Goal: Navigation & Orientation: Find specific page/section

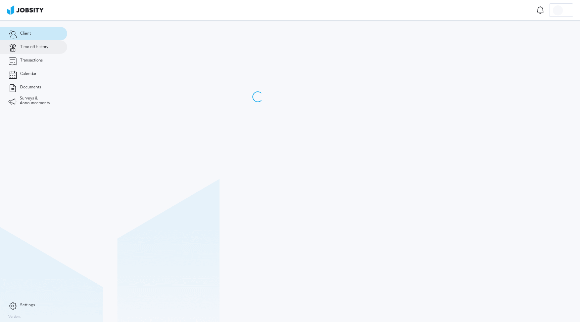
click at [37, 46] on span "Time off history" at bounding box center [34, 47] width 28 height 5
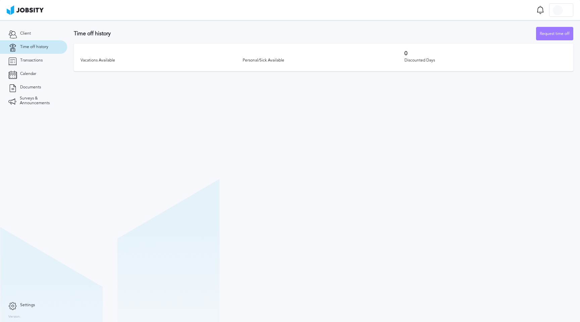
click at [211, 156] on section "Time off history Request time off Vacations Available Personal/Sick Available 0…" at bounding box center [323, 171] width 513 height 302
click at [211, 154] on section "Time off history Request time off Vacations Available Personal/Sick Available 0…" at bounding box center [323, 171] width 513 height 302
click at [17, 54] on link "Transactions" at bounding box center [33, 60] width 67 height 13
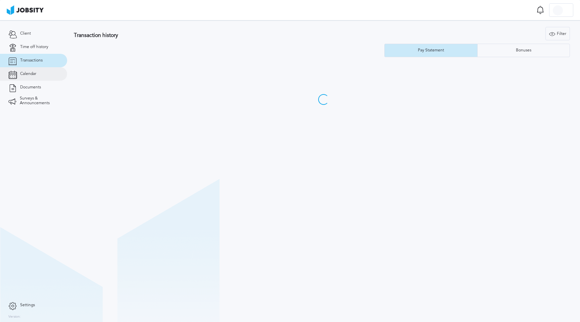
click at [38, 74] on link "Calendar" at bounding box center [33, 73] width 67 height 13
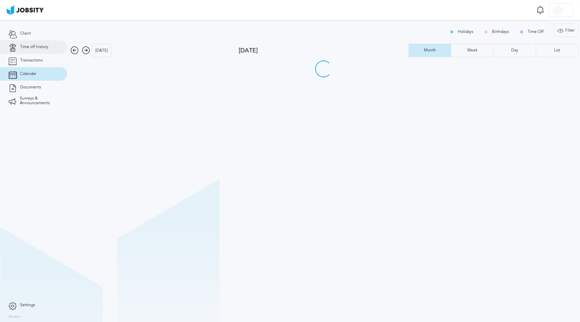
click at [31, 47] on span "Time off history" at bounding box center [34, 47] width 28 height 5
